Goal: Task Accomplishment & Management: Complete application form

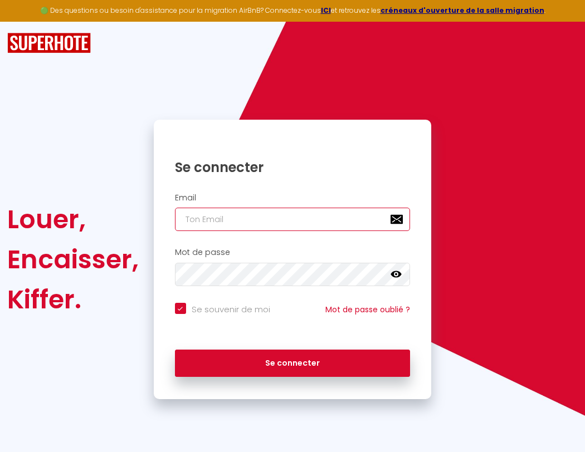
type input "s"
checkbox input "true"
type input "su"
checkbox input "true"
type input "sup"
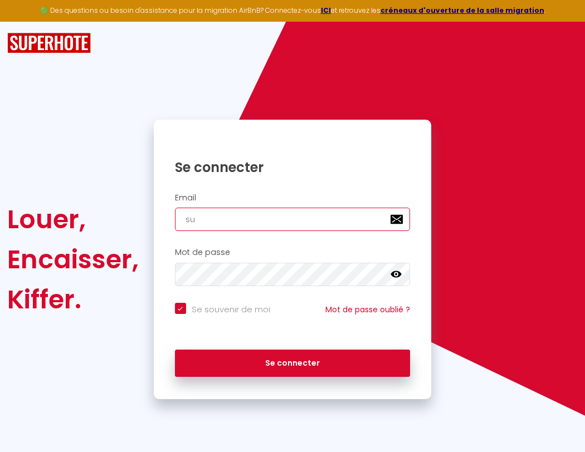
checkbox input "true"
type input "supe"
checkbox input "true"
type input "super"
checkbox input "true"
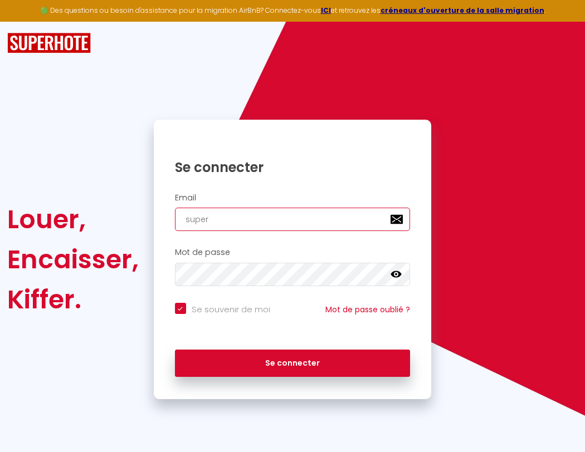
type input "superb"
checkbox input "true"
type input "superbo"
checkbox input "true"
type input "superbor"
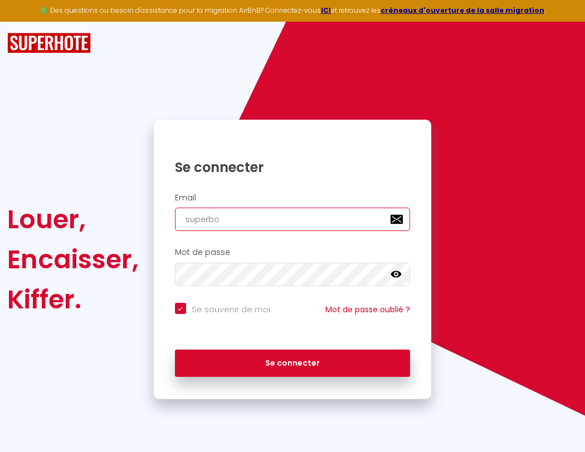
checkbox input "true"
type input "s"
checkbox input "true"
type input "su"
checkbox input "true"
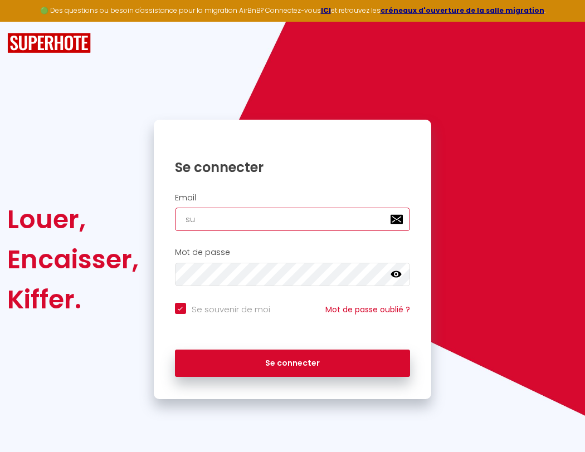
type input "sup"
checkbox input "true"
type input "supe"
checkbox input "true"
type input "super"
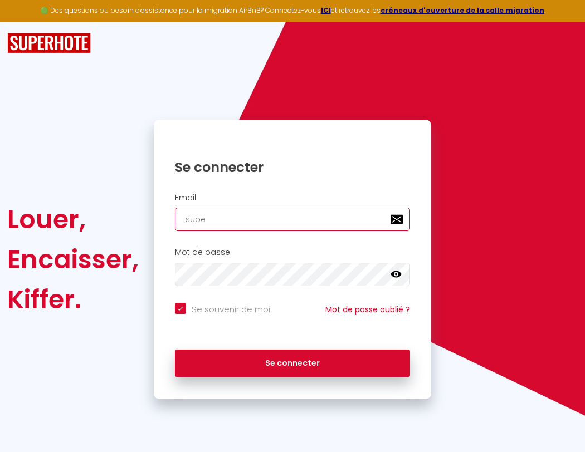
checkbox input "true"
type input "superb"
checkbox input "true"
type input "s"
checkbox input "true"
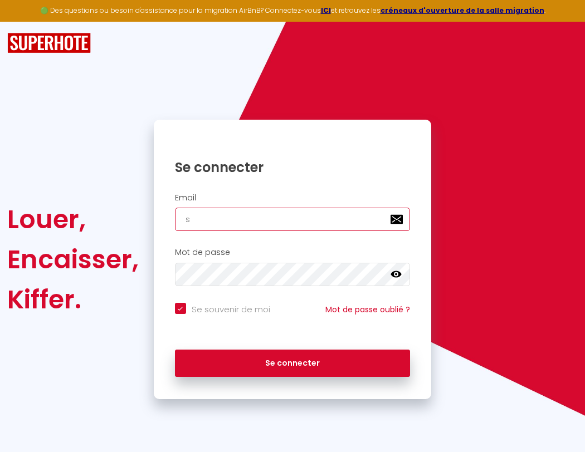
type input "superbo"
checkbox input "true"
type input "superbor"
checkbox input "true"
type input "superbord"
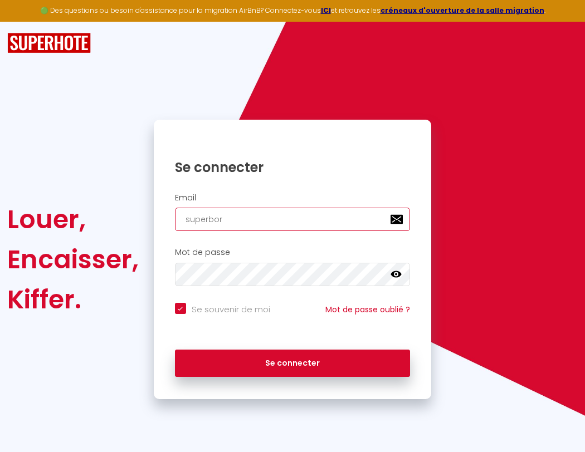
checkbox input "true"
type input "superborde"
checkbox input "true"
type input "superbordea"
checkbox input "true"
